Goal: Check status: Check status

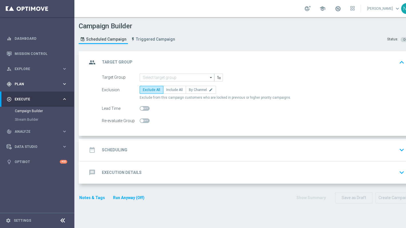
click at [33, 87] on div "gps_fixed Plan keyboard_arrow_right" at bounding box center [37, 83] width 74 height 15
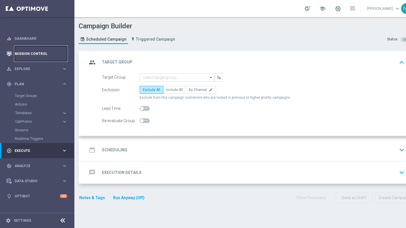
click at [36, 53] on link "Mission Control" at bounding box center [41, 53] width 53 height 15
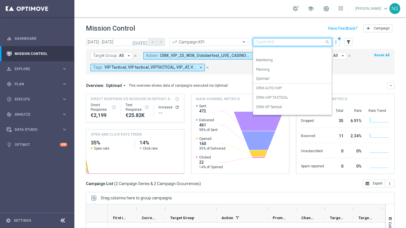
click at [287, 42] on input "text" at bounding box center [286, 42] width 61 height 5
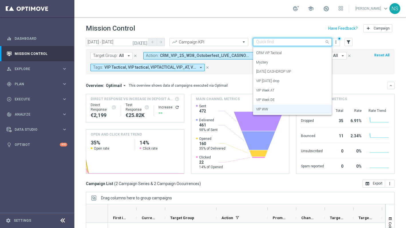
click at [258, 23] on div "Mission Control add Campaign" at bounding box center [240, 28] width 309 height 11
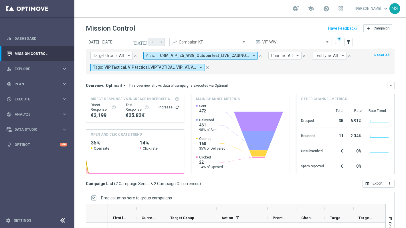
click at [251, 55] on icon "arrow_drop_down" at bounding box center [253, 55] width 5 height 5
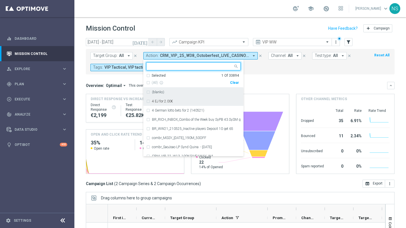
paste input "CRM_VIP_25_PREMIUM_SPIN_WIN_WEEKEND"
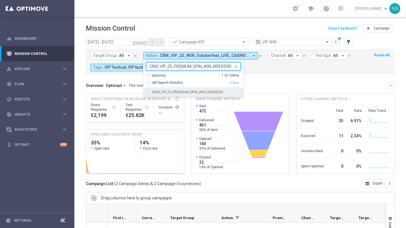
click at [177, 92] on label "CRM_VIP_25_PREMIUM_SPIN_WIN_WEEKEND" at bounding box center [187, 91] width 71 height 3
type input "CRM_VIP_25_PREMIUM_SPIN_WIN_WEEKEND"
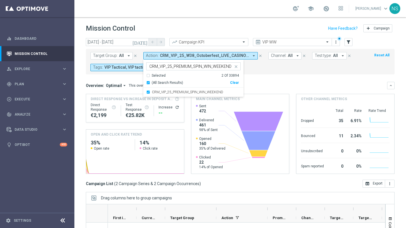
click at [275, 81] on mini-dashboard "Overview: Optimail arrow_drop_down This overview shows data of campaigns execut…" at bounding box center [240, 126] width 309 height 105
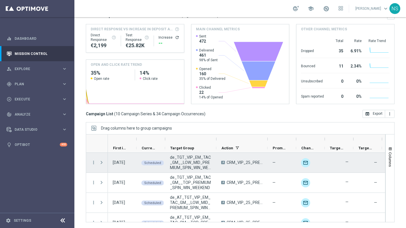
scroll to position [0, 0]
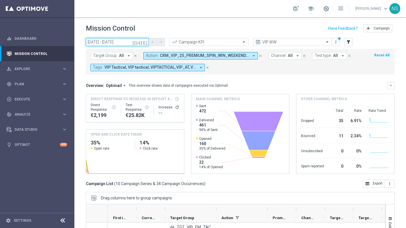
click at [142, 42] on input "[DATE] - [DATE]" at bounding box center [117, 42] width 63 height 8
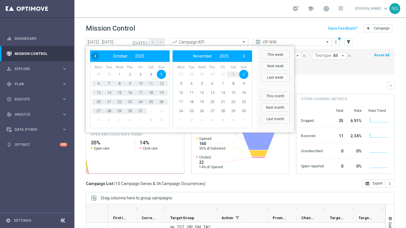
click at [94, 57] on span "‹" at bounding box center [95, 55] width 7 height 7
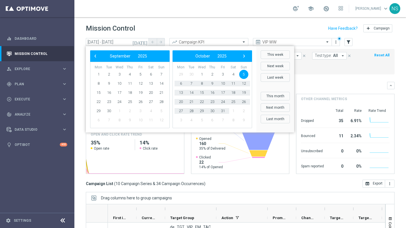
click at [94, 57] on span "‹" at bounding box center [95, 55] width 7 height 7
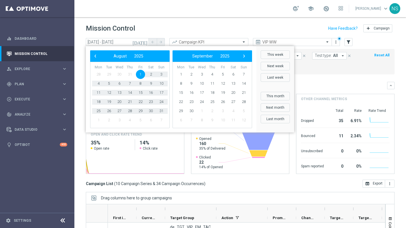
click at [322, 88] on div "Overview: Optimail arrow_drop_down This overview shows data of campaigns execut…" at bounding box center [240, 85] width 309 height 7
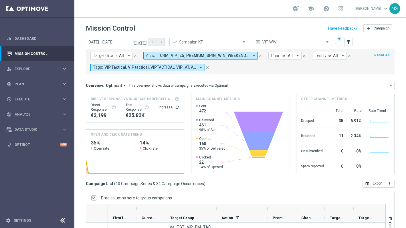
click at [119, 56] on span "All" at bounding box center [121, 55] width 5 height 5
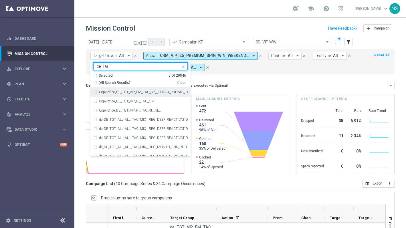
click at [95, 82] on div "(All Search Results)" at bounding box center [135, 82] width 84 height 5
type input "de_TGT"
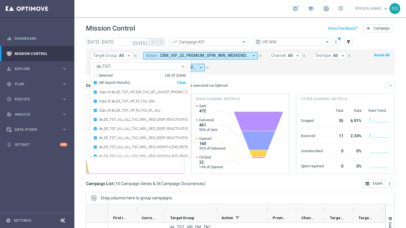
click at [252, 83] on div "Overview: Optimail arrow_drop_down This overview shows data of campaigns execut…" at bounding box center [236, 85] width 301 height 5
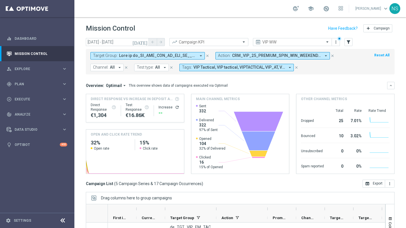
click at [144, 42] on icon "[DATE]" at bounding box center [139, 41] width 15 height 5
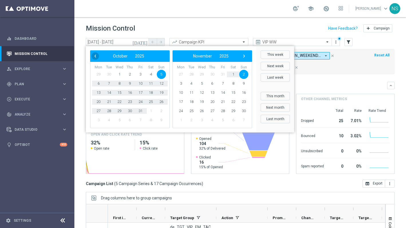
click at [94, 56] on span "‹" at bounding box center [95, 55] width 7 height 7
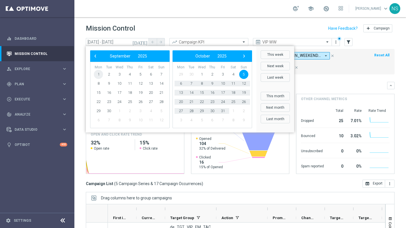
click at [98, 75] on span "1" at bounding box center [98, 74] width 9 height 9
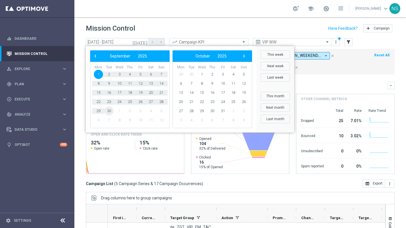
drag, startPoint x: 113, startPoint y: 113, endPoint x: 108, endPoint y: 110, distance: 5.4
click at [108, 110] on span "30" at bounding box center [108, 110] width 9 height 9
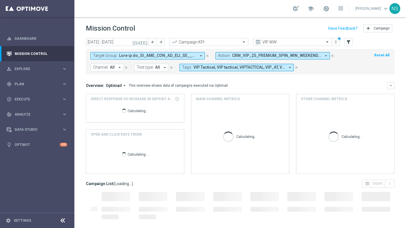
click at [221, 20] on header "Mission Control add Campaign" at bounding box center [239, 27] width 331 height 21
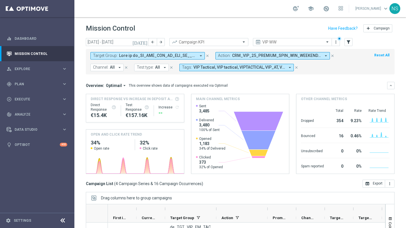
click at [147, 43] on icon "[DATE]" at bounding box center [139, 41] width 15 height 5
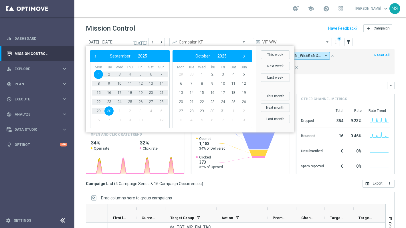
click at [155, 27] on div "Mission Control add Campaign" at bounding box center [240, 28] width 309 height 11
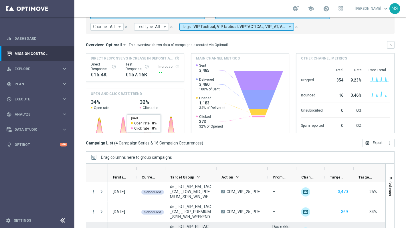
scroll to position [70, 0]
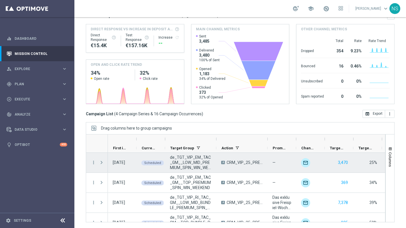
click at [102, 165] on span "Press SPACE to select this row." at bounding box center [101, 162] width 5 height 5
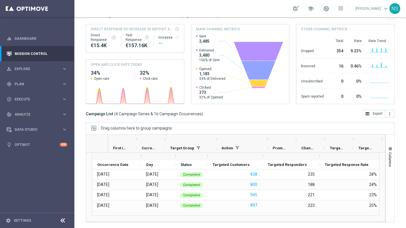
scroll to position [0, 0]
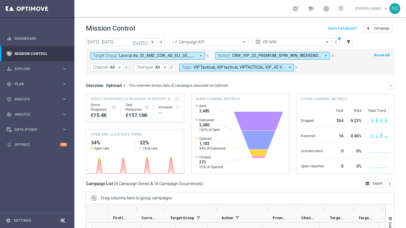
click at [143, 43] on icon "[DATE]" at bounding box center [139, 41] width 15 height 5
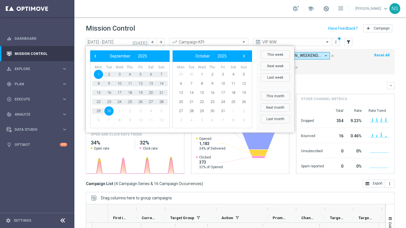
click at [92, 59] on div "‹ ​ September ​ 2025 ​ ›" at bounding box center [130, 55] width 80 height 11
click at [96, 55] on span "‹" at bounding box center [95, 55] width 7 height 7
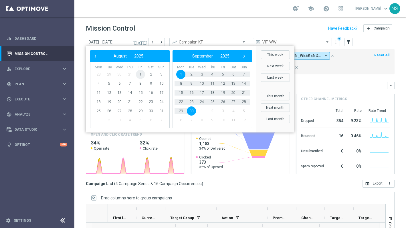
click at [139, 73] on span "1" at bounding box center [140, 74] width 9 height 9
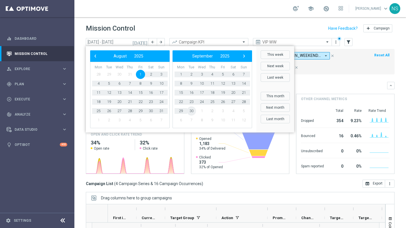
click at [191, 111] on span "30" at bounding box center [191, 110] width 9 height 9
type input "[DATE] - [DATE]"
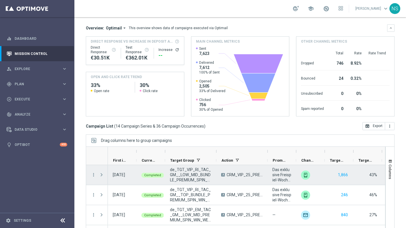
click at [103, 172] on span "Press SPACE to select this row." at bounding box center [101, 174] width 5 height 5
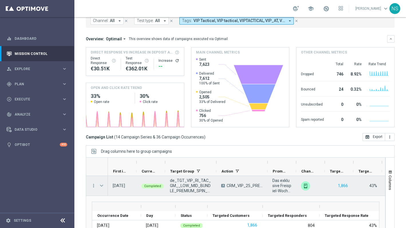
click at [101, 184] on span "Press SPACE to select this row." at bounding box center [101, 185] width 5 height 5
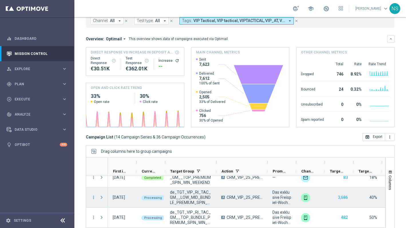
scroll to position [69, 0]
click at [102, 197] on span "Press SPACE to select this row." at bounding box center [101, 196] width 5 height 5
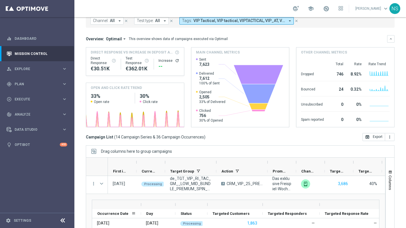
scroll to position [76, 0]
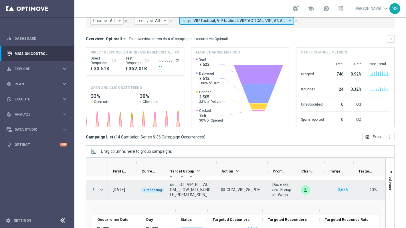
click at [103, 188] on span "Press SPACE to select this row." at bounding box center [101, 189] width 5 height 5
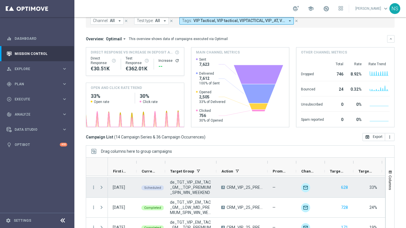
scroll to position [248, 0]
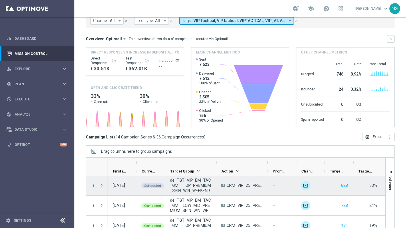
click at [102, 186] on span at bounding box center [101, 185] width 5 height 5
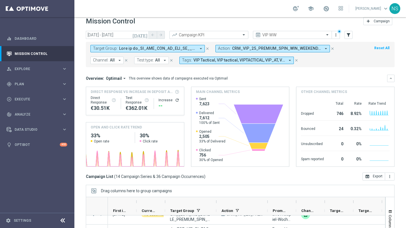
scroll to position [0, 0]
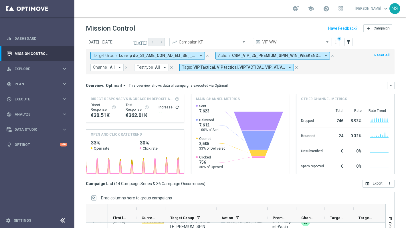
click at [150, 55] on span at bounding box center [157, 55] width 77 height 5
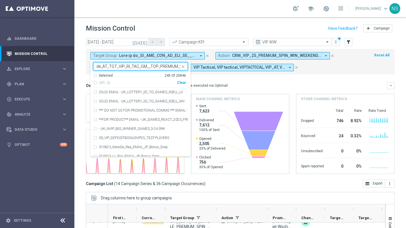
scroll to position [0, 160]
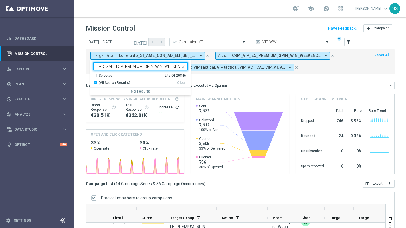
click at [127, 63] on div "Selected 245 of 20846 de_AT_TGT_VIP_RI_TAC_GM__TOP_PREMIUM_SPIN_WIN_WEEKEND de_…" at bounding box center [137, 66] width 87 height 7
click at [130, 63] on div "Selected 245 of 20846 de_AT_TGT_VIP_RI_TAC_GM__TOP_PREMIUM_SPIN_WIN_WEEKEND de_…" at bounding box center [137, 66] width 87 height 7
paste input "LL_TGT_VIP_RI"
type input "de_ALL_TGT_VIP_RI_TAC_GM__TOP_PREMIUM_SPIN_WIN_WEEKEND"
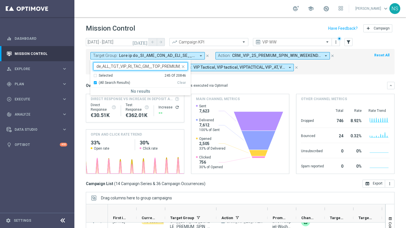
scroll to position [0, 39]
click at [109, 65] on input "de_ALL_TGT_VIP_RI_TAC_GM__TOP_PREMIUM_SPIN_WIN_WEEKEND" at bounding box center [138, 66] width 84 height 5
drag, startPoint x: 111, startPoint y: 66, endPoint x: 73, endPoint y: 66, distance: 37.5
click at [72, 66] on main "equalizer Dashboard Mission Control" at bounding box center [203, 114] width 406 height 228
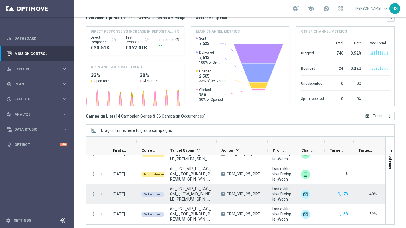
scroll to position [70, 0]
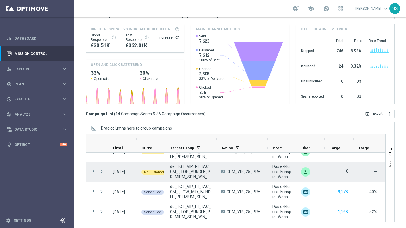
click at [176, 168] on span "de_TGT_VIP_RI_TAC_GM__TOP_BUNDLE_PREMIUM_SPIN_WIN_WEEKEND" at bounding box center [190, 171] width 41 height 15
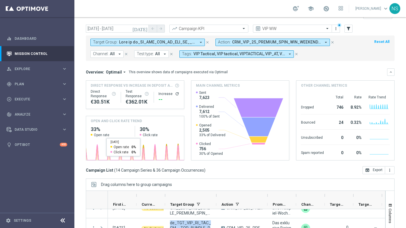
scroll to position [0, 0]
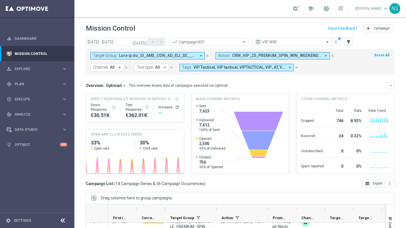
click at [137, 57] on span at bounding box center [157, 55] width 77 height 5
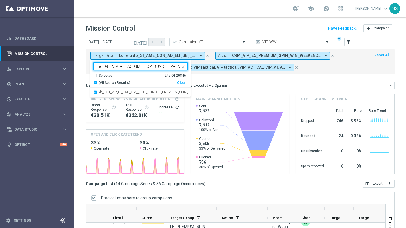
scroll to position [0, 47]
click at [133, 91] on label "de_TGT_VIP_RI_TAC_GM__TOP_BUNDLE_PREMIUM_SPIN_WIN_WEEKEND" at bounding box center [143, 91] width 89 height 3
type input "de_TGT_VIP_RI_TAC_GM__TOP_BUNDLE_PREMIUM_SPIN_WIN_WEEKEND"
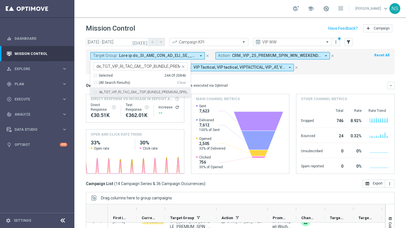
click at [137, 94] on div "de_TGT_VIP_RI_TAC_GM__TOP_BUNDLE_PREMIUM_SPIN_WIN_WEEKEND" at bounding box center [140, 92] width 94 height 9
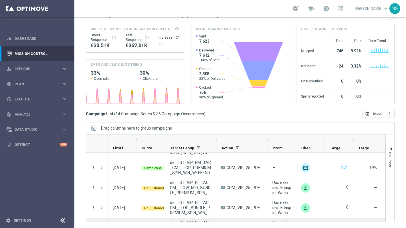
scroll to position [397, 0]
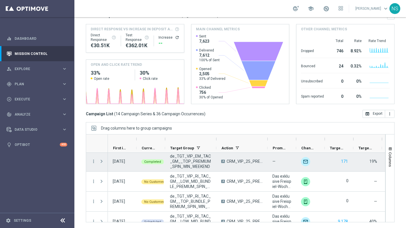
click at [190, 162] on span "de_TGT_VIP_EM_TAC_GM__TOP_PREMIUM_SPIN_WIN_WEEKEND" at bounding box center [190, 161] width 41 height 15
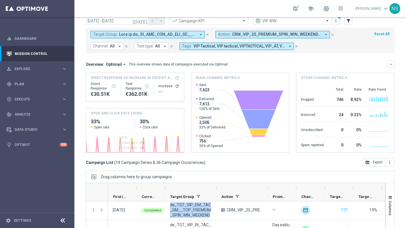
scroll to position [0, 0]
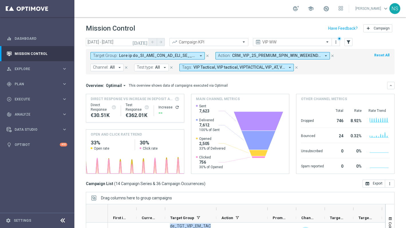
click at [157, 55] on span at bounding box center [157, 55] width 77 height 5
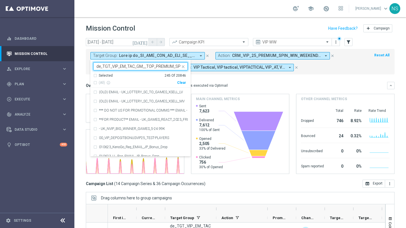
scroll to position [0, 32]
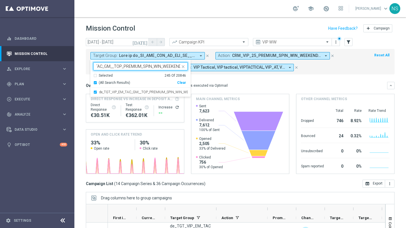
click at [182, 80] on div "(All Search Results) Clear" at bounding box center [139, 81] width 93 height 7
click at [0, 0] on div "Clear" at bounding box center [0, 0] width 0 height 0
type input "de_TGT_VIP_EM_TAC_GM__TOP_PREMIUM_SPIN_WIN_WEEKEND"
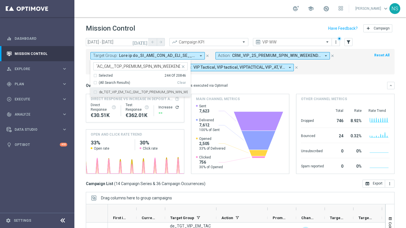
click at [144, 66] on input "de_TGT_VIP_EM_TAC_GM__TOP_PREMIUM_SPIN_WIN_WEEKEND" at bounding box center [138, 66] width 84 height 5
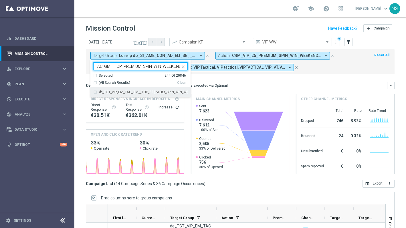
click at [138, 90] on div "de_TGT_VIP_EM_TAC_GM__TOP_PREMIUM_SPIN_WIN_WEEKEND" at bounding box center [140, 92] width 94 height 9
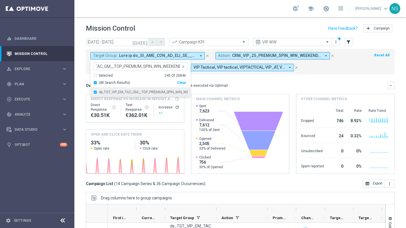
scroll to position [0, 0]
click at [200, 25] on div "Mission Control add Campaign" at bounding box center [240, 28] width 309 height 11
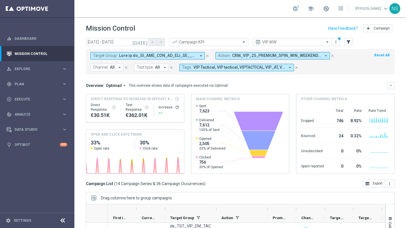
click at [169, 55] on span at bounding box center [157, 55] width 77 height 5
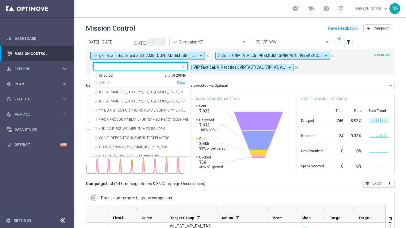
click at [183, 85] on div "(All) info_outline Clear" at bounding box center [139, 81] width 93 height 7
click at [182, 80] on div "(All) info_outline Clear" at bounding box center [139, 81] width 93 height 7
click at [116, 66] on input "text" at bounding box center [138, 66] width 84 height 5
click at [0, 0] on div "Clear" at bounding box center [0, 0] width 0 height 0
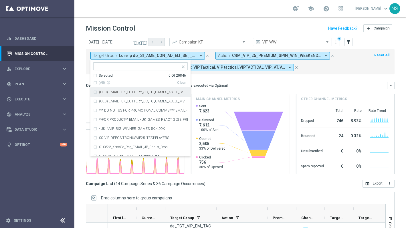
click at [0, 0] on div "Clear" at bounding box center [0, 0] width 0 height 0
click at [155, 67] on input "text" at bounding box center [138, 66] width 84 height 5
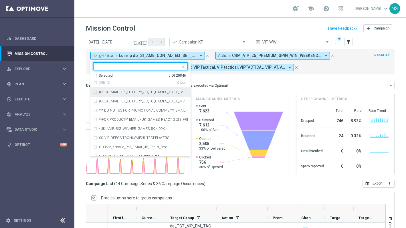
paste input "de_TGT_VIP_EM_TAC_GM__TOP_PREMIUM_SPIN_WIN_WEEKEND"
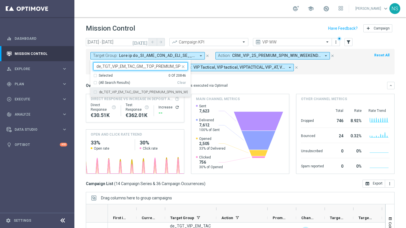
scroll to position [0, 32]
click at [151, 93] on label "de_TGT_VIP_EM_TAC_GM__TOP_PREMIUM_SPIN_WIN_WEEKEND" at bounding box center [143, 91] width 89 height 3
type input "de_TGT_VIP_EM_TAC_GM__TOP_PREMIUM_SPIN_WIN_WEEKEND"
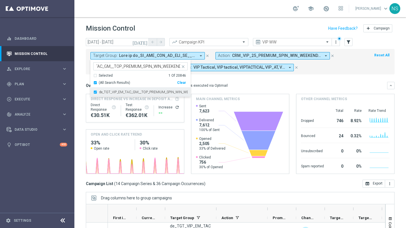
scroll to position [0, 0]
click at [211, 17] on header "Mission Control add Campaign" at bounding box center [239, 27] width 331 height 21
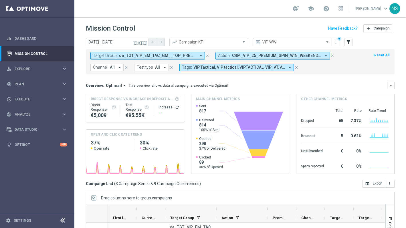
click at [160, 56] on span "de_TGT_VIP_EM_TAC_GM__TOP_PREMIUM_SPIN_WIN_WEEKEND" at bounding box center [157, 55] width 77 height 5
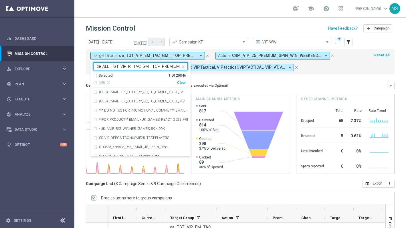
scroll to position [0, 39]
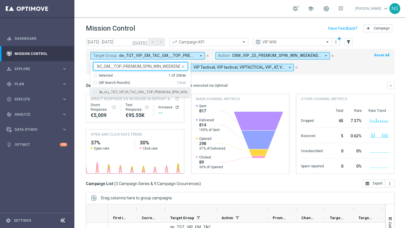
click at [150, 93] on label "de_ALL_TGT_VIP_RI_TAC_GM__TOP_PREMIUM_SPIN_WIN_WEEKEND" at bounding box center [143, 91] width 89 height 3
type input "de_ALL_TGT_VIP_RI_TAC_GM__TOP_PREMIUM_SPIN_WIN_WEEKEND"
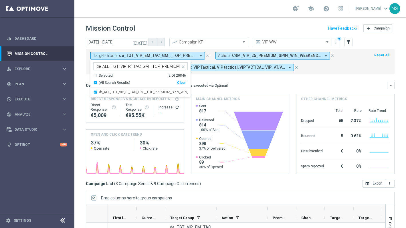
click at [263, 88] on div "Overview: Optimail arrow_drop_down This overview shows data of campaigns execut…" at bounding box center [240, 85] width 309 height 7
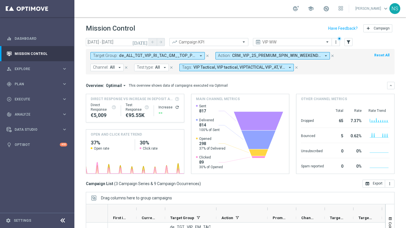
click at [188, 56] on span "de_ALL_TGT_VIP_RI_TAC_GM__TOP_PREMIUM_SPIN_WIN_WEEKEND, de_TGT_VIP_EM_TAC_GM__T…" at bounding box center [157, 55] width 77 height 5
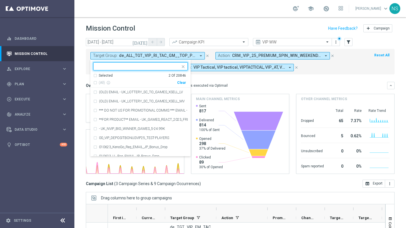
click at [0, 0] on div "Clear" at bounding box center [0, 0] width 0 height 0
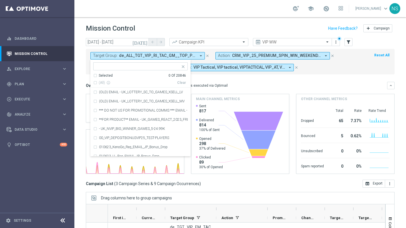
click at [152, 67] on input "text" at bounding box center [138, 66] width 84 height 5
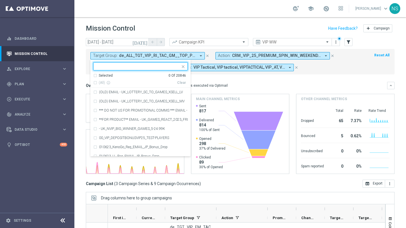
paste input "de_ALL_TGT_VIP_RI_TAC_GM__TOP_PREMIUM_SPIN_WIN_WEEKEND"
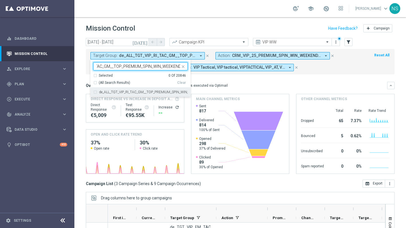
click at [126, 92] on label "de_ALL_TGT_VIP_RI_TAC_GM__TOP_PREMIUM_SPIN_WIN_WEEKEND" at bounding box center [143, 91] width 89 height 3
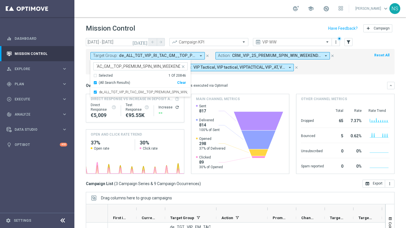
click at [108, 68] on input "de_ALL_TGT_VIP_RI_TAC_GM__TOP_PREMIUM_SPIN_WIN_WEEKEND" at bounding box center [138, 66] width 84 height 5
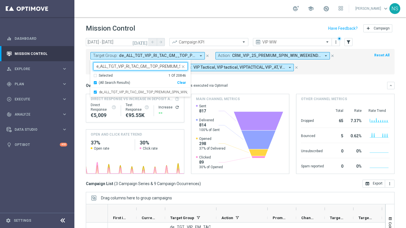
scroll to position [0, 0]
drag, startPoint x: 105, startPoint y: 67, endPoint x: 92, endPoint y: 68, distance: 12.6
click at [91, 68] on ng-select "de_ALL_TGT_VIP_RI_TAC_GM__TOP_PREMIUM_SPIN_WIN_WEEKEND de_ALL_TGT_VIP_RI_TAC_GM…" at bounding box center [140, 79] width 100 height 35
click at [109, 69] on input "de_ALL_TGT_VIP_RI_TAC_GM__TOP_PREMIUM_SPIN_WIN_WEEKEND" at bounding box center [138, 66] width 84 height 5
click at [108, 67] on input "de_ALL_TGT_VIP_RI_TAC_GM__TOP_PREMIUM_SPIN_WIN_WEEKEND" at bounding box center [138, 66] width 84 height 5
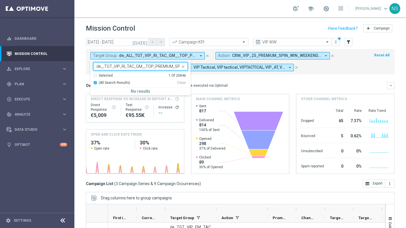
type input "de_TGT_VIP_RI_TAC_GM__TOP_PREMIUM_SPIN_WIN_WEEKEND"
drag, startPoint x: 123, startPoint y: 67, endPoint x: 47, endPoint y: 56, distance: 77.2
click at [47, 56] on main "equalizer Dashboard Mission Control" at bounding box center [203, 114] width 406 height 228
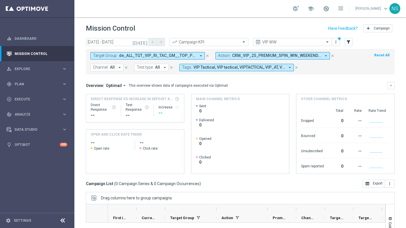
click at [198, 56] on icon "arrow_drop_down" at bounding box center [200, 55] width 5 height 5
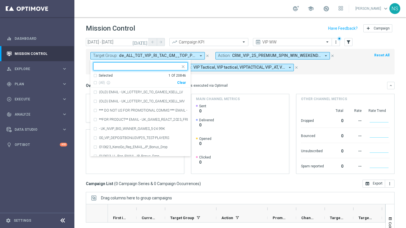
click at [181, 80] on div "(All) info_outline Clear" at bounding box center [139, 81] width 93 height 7
click at [0, 0] on div "Clear" at bounding box center [0, 0] width 0 height 0
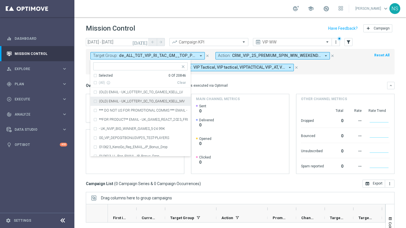
click at [224, 80] on mini-dashboard "Overview: Optimail arrow_drop_down This overview shows data of campaigns execut…" at bounding box center [240, 126] width 309 height 105
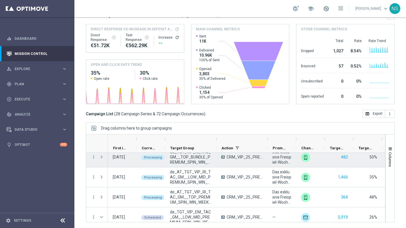
scroll to position [185, 0]
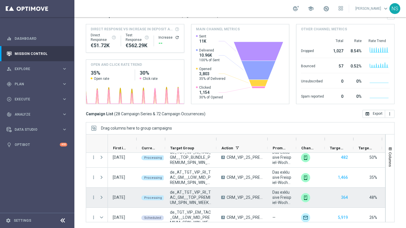
click at [97, 198] on div at bounding box center [101, 198] width 11 height 20
click at [103, 198] on span at bounding box center [101, 197] width 5 height 5
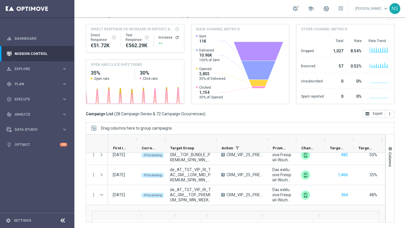
scroll to position [187, 0]
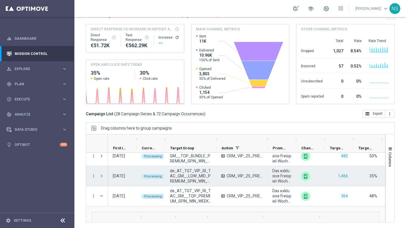
click at [102, 176] on span at bounding box center [101, 176] width 5 height 5
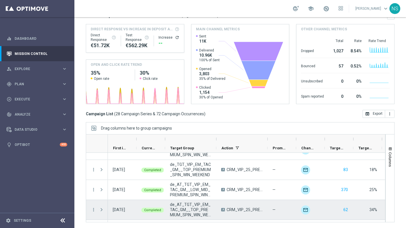
scroll to position [90, 0]
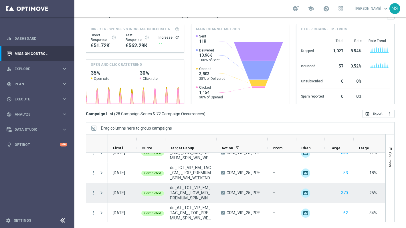
click at [100, 193] on span at bounding box center [101, 192] width 5 height 5
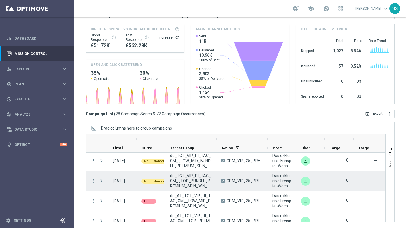
scroll to position [734, 0]
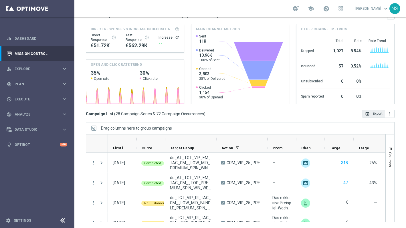
click at [379, 117] on button "open_in_browser Export" at bounding box center [373, 114] width 23 height 8
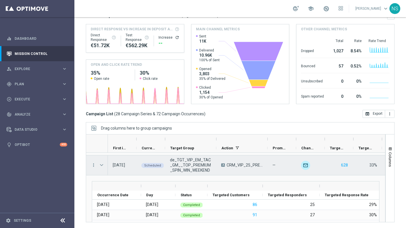
scroll to position [522, 0]
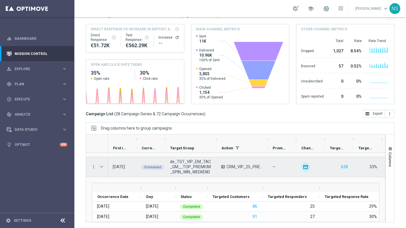
click at [101, 167] on span at bounding box center [101, 166] width 5 height 5
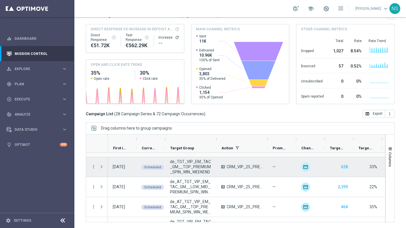
click at [101, 167] on span at bounding box center [101, 166] width 5 height 5
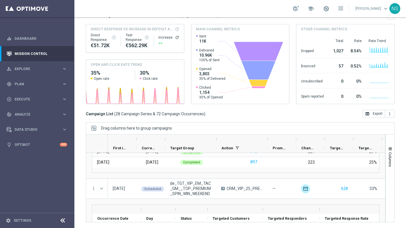
scroll to position [500, 0]
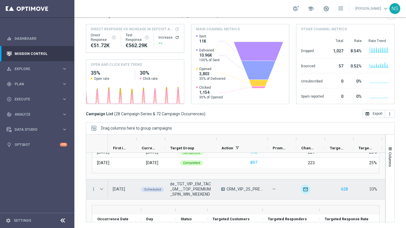
click at [101, 189] on span at bounding box center [101, 189] width 5 height 5
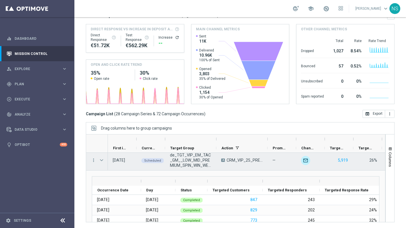
scroll to position [378, 0]
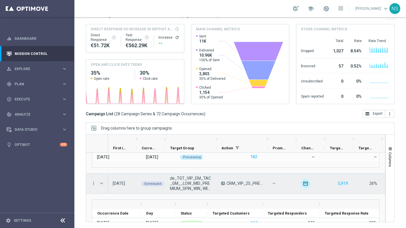
click at [103, 184] on span at bounding box center [101, 183] width 5 height 5
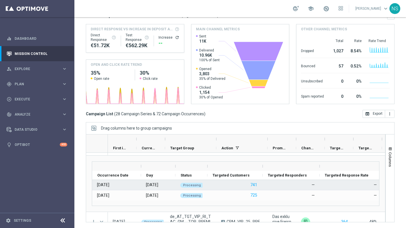
scroll to position [285, 0]
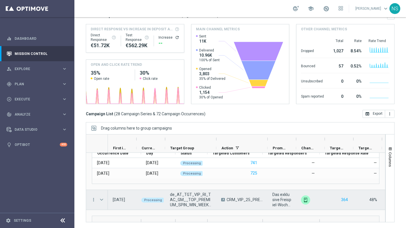
click at [102, 199] on span at bounding box center [101, 199] width 5 height 5
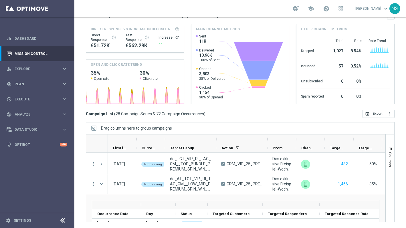
scroll to position [222, 0]
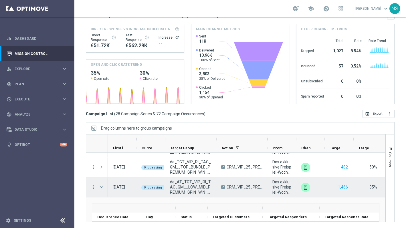
click at [102, 186] on span at bounding box center [101, 187] width 5 height 5
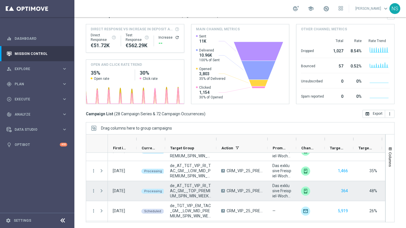
scroll to position [238, 0]
click at [101, 191] on span at bounding box center [101, 191] width 5 height 5
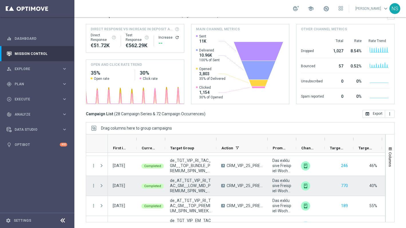
scroll to position [22, 0]
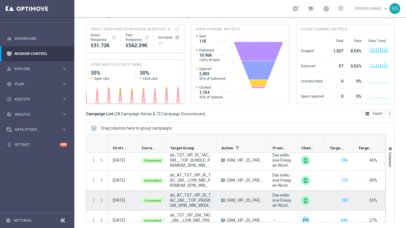
click at [99, 200] on span at bounding box center [101, 200] width 5 height 5
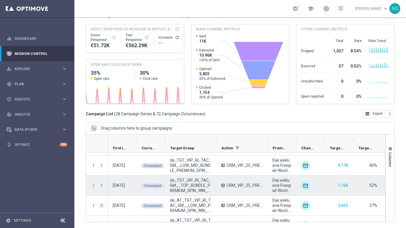
scroll to position [637, 0]
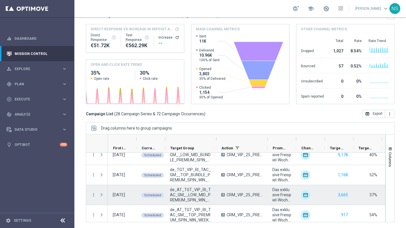
click at [101, 194] on span at bounding box center [101, 194] width 5 height 5
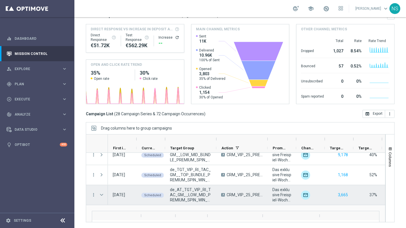
click at [101, 194] on span at bounding box center [101, 194] width 5 height 5
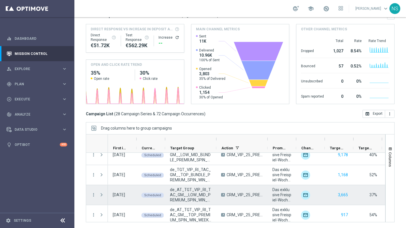
scroll to position [640, 0]
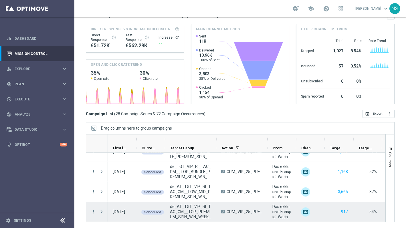
click at [99, 212] on span at bounding box center [101, 211] width 5 height 5
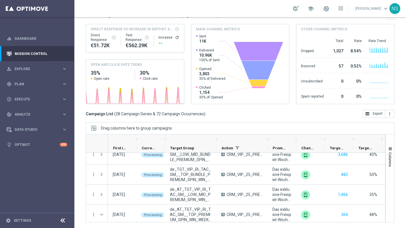
scroll to position [265, 0]
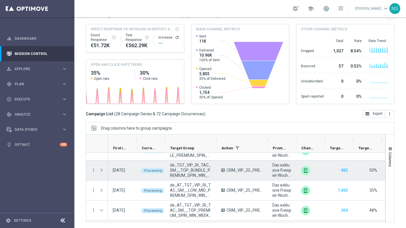
click at [101, 172] on span at bounding box center [101, 170] width 5 height 5
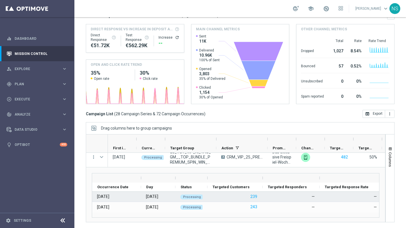
scroll to position [279, 0]
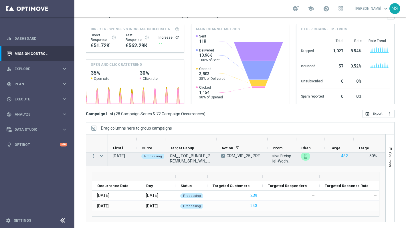
click at [103, 158] on span at bounding box center [101, 156] width 5 height 5
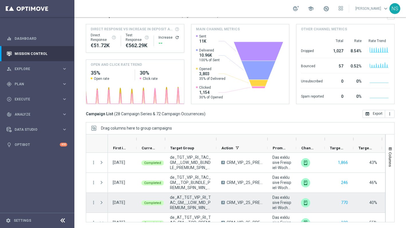
scroll to position [0, 0]
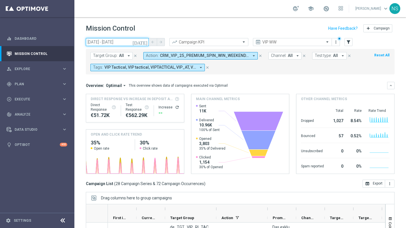
click at [140, 41] on input "[DATE] - [DATE]" at bounding box center [117, 42] width 63 height 8
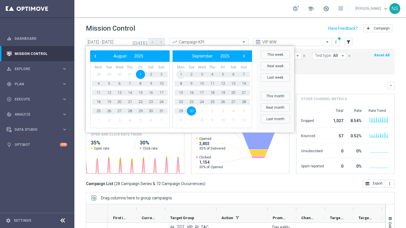
click at [181, 73] on span "1" at bounding box center [180, 74] width 9 height 9
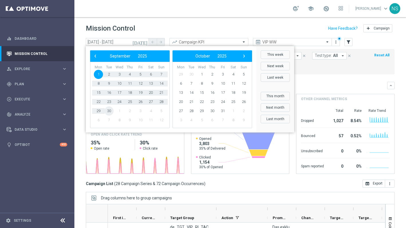
click at [108, 111] on span "30" at bounding box center [108, 110] width 9 height 9
type input "[DATE] - [DATE]"
